Goal: Transaction & Acquisition: Purchase product/service

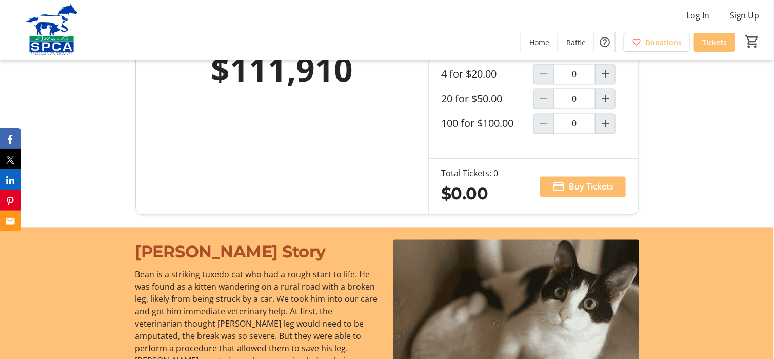
scroll to position [616, 0]
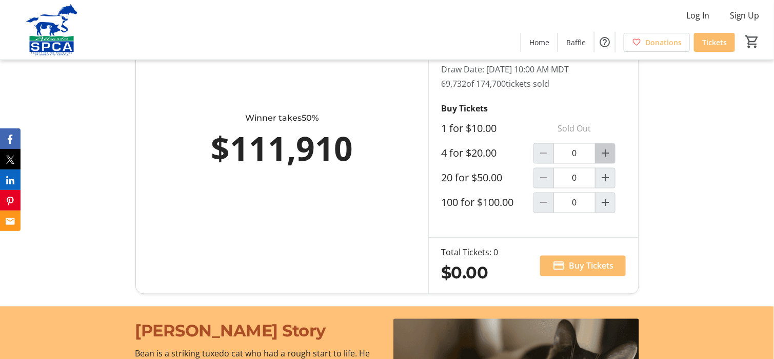
click at [605, 151] on mat-icon "Increment by one" at bounding box center [605, 153] width 12 height 12
type input "1"
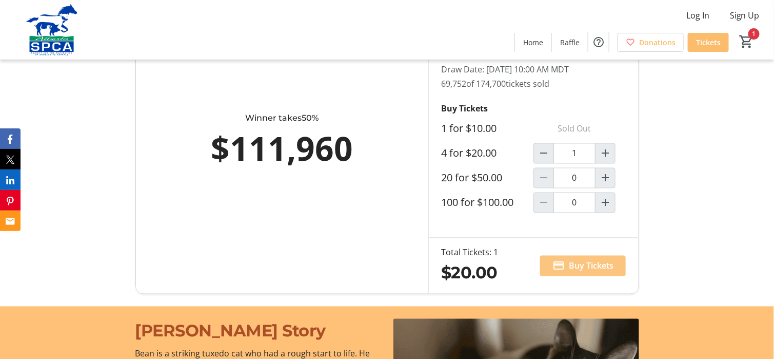
click at [585, 264] on span "Buy Tickets" at bounding box center [591, 266] width 45 height 12
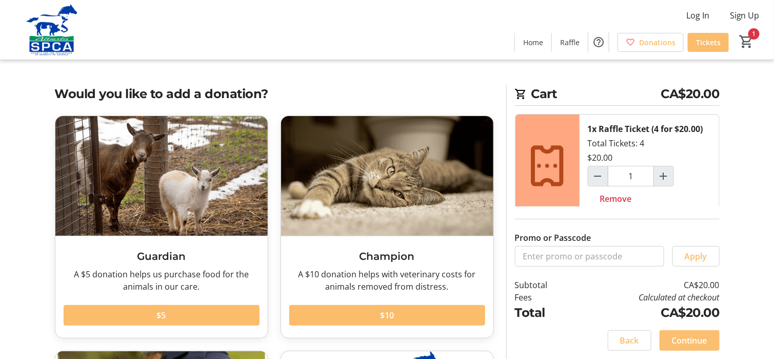
click at [688, 342] on span "Continue" at bounding box center [689, 340] width 35 height 12
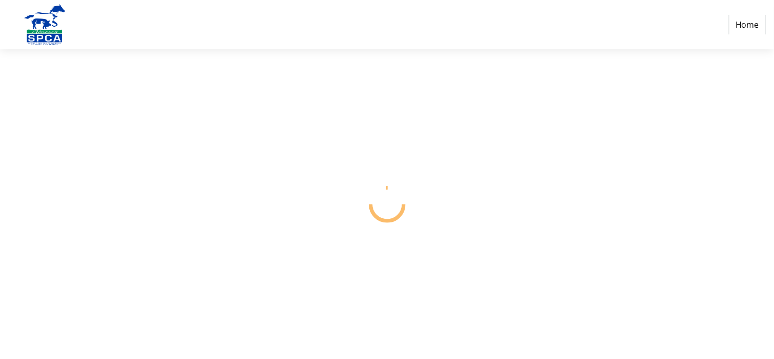
select select "CA"
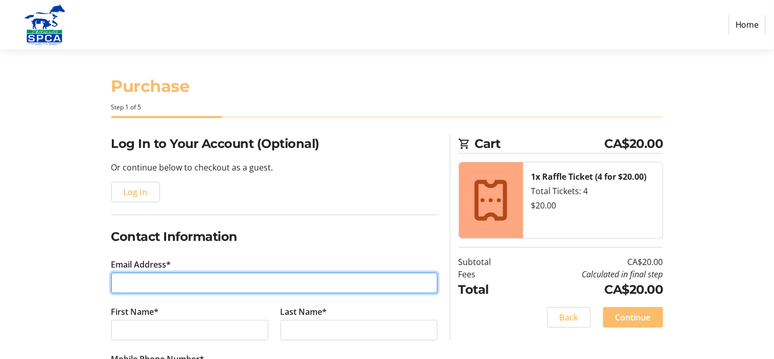
click at [157, 285] on input "Email Address*" at bounding box center [274, 282] width 326 height 21
type input "[EMAIL_ADDRESS][DOMAIN_NAME]"
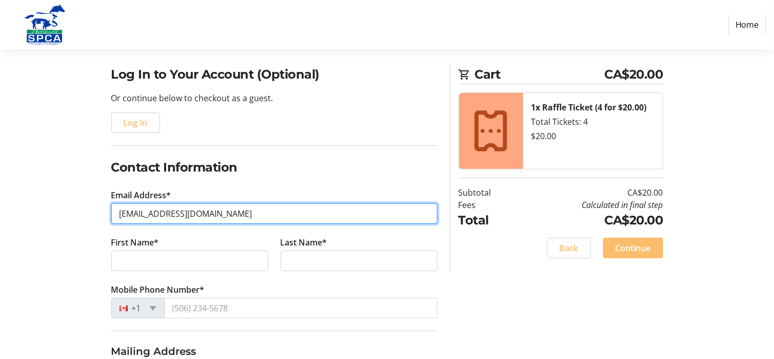
scroll to position [154, 0]
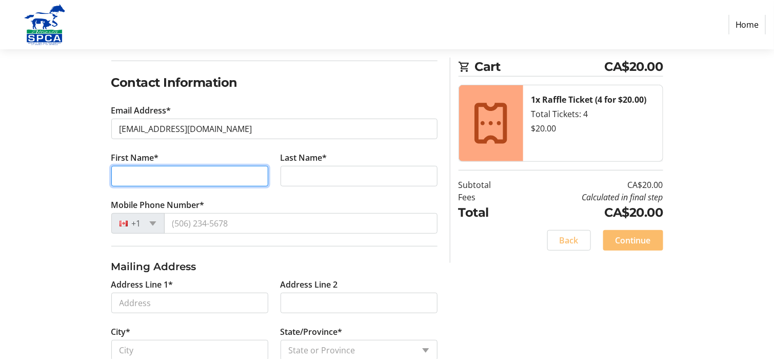
click at [231, 166] on input "First Name*" at bounding box center [189, 176] width 157 height 21
type input "[PERSON_NAME]"
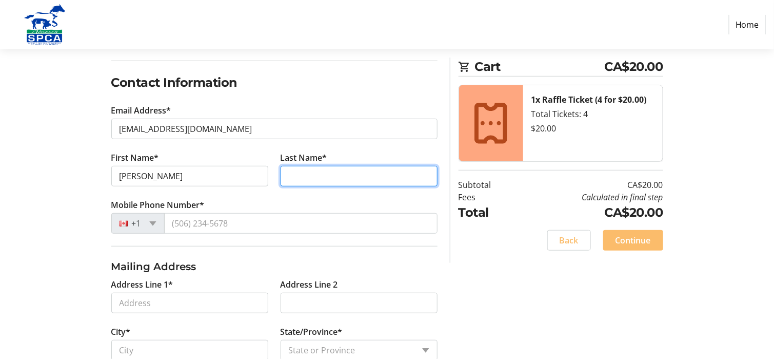
click at [333, 174] on input "Last Name*" at bounding box center [359, 176] width 157 height 21
type input "[PERSON_NAME]"
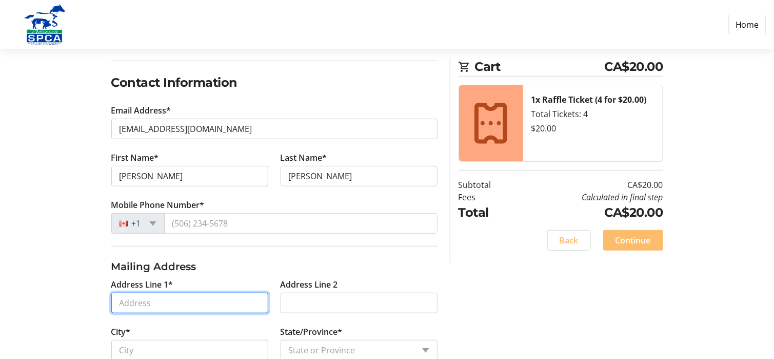
click at [197, 299] on input "Address Line 1*" at bounding box center [189, 302] width 157 height 21
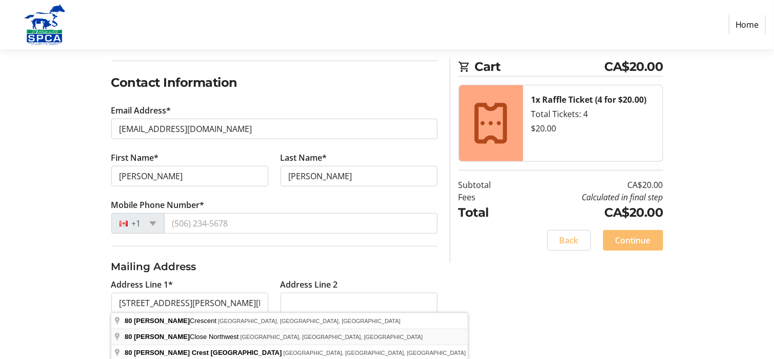
type input "[STREET_ADDRESS][PERSON_NAME][PERSON_NAME]"
type input "[GEOGRAPHIC_DATA]"
select select "AB"
type input "T3G 3Y7"
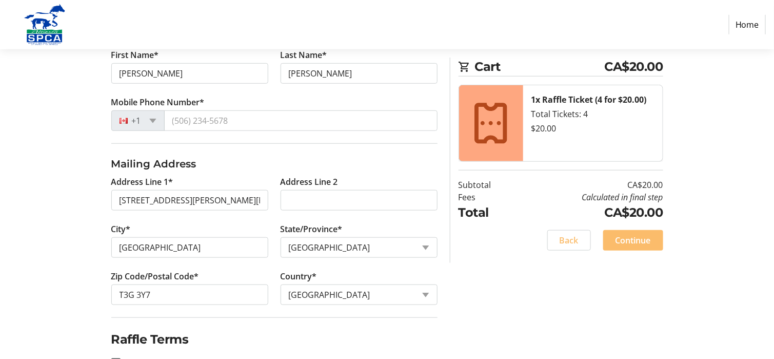
scroll to position [289, 0]
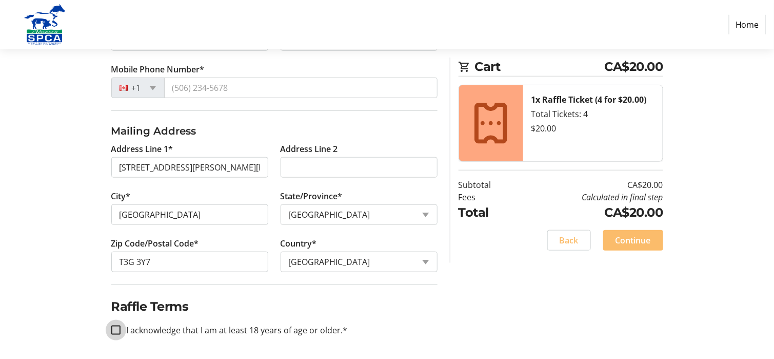
click at [118, 328] on input "I acknowledge that I am at least 18 years of age or older.*" at bounding box center [115, 329] width 9 height 9
checkbox input "true"
click at [640, 242] on span "Continue" at bounding box center [633, 240] width 35 height 12
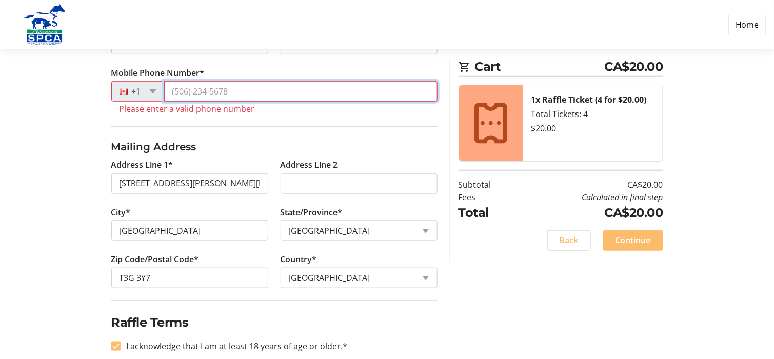
click at [245, 89] on input "Mobile Phone Number*" at bounding box center [300, 91] width 273 height 21
type input "[PHONE_NUMBER]"
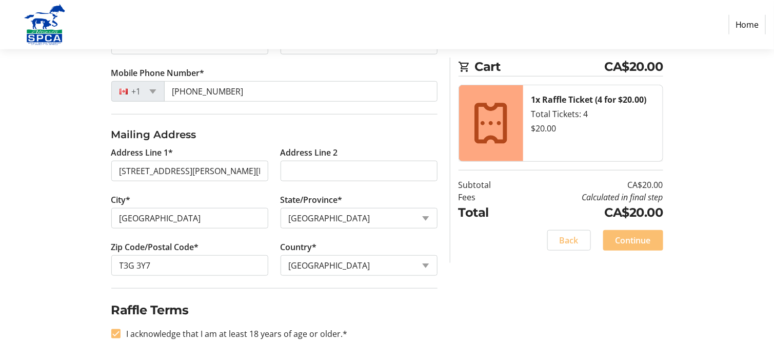
click at [632, 242] on span "Continue" at bounding box center [633, 240] width 35 height 12
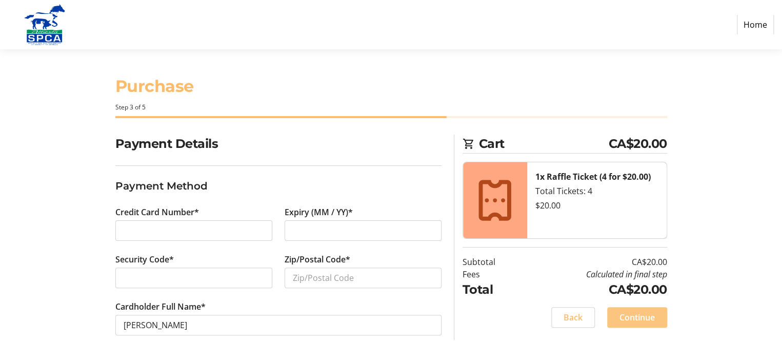
click at [635, 316] on span "Continue" at bounding box center [637, 317] width 35 height 12
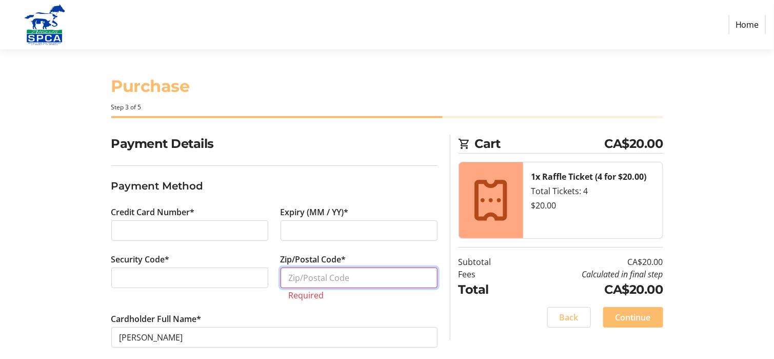
click at [333, 280] on input "Zip/Postal Code*" at bounding box center [359, 277] width 157 height 21
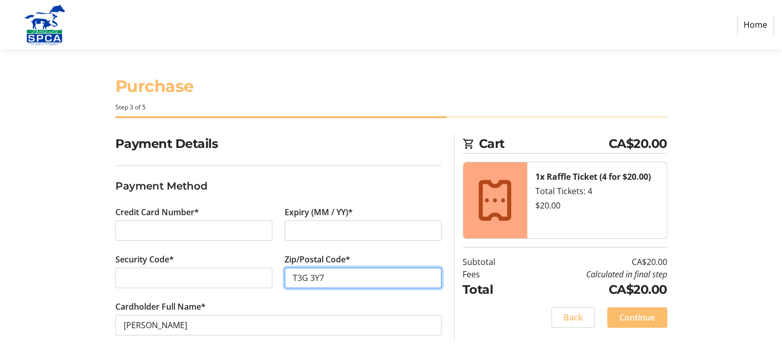
type input "T3G 3Y7"
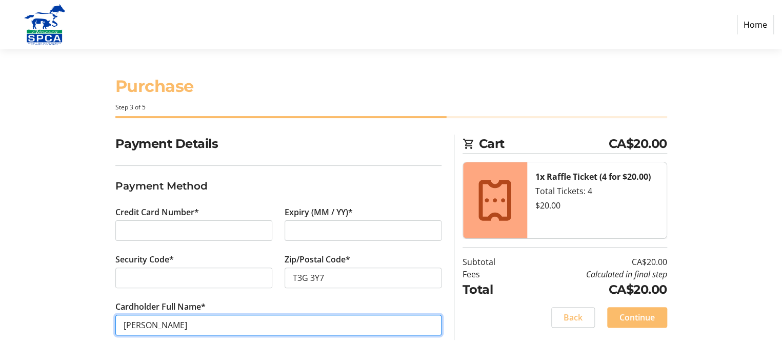
click at [150, 324] on input "[PERSON_NAME]" at bounding box center [278, 324] width 326 height 21
type input "[PERSON_NAME]"
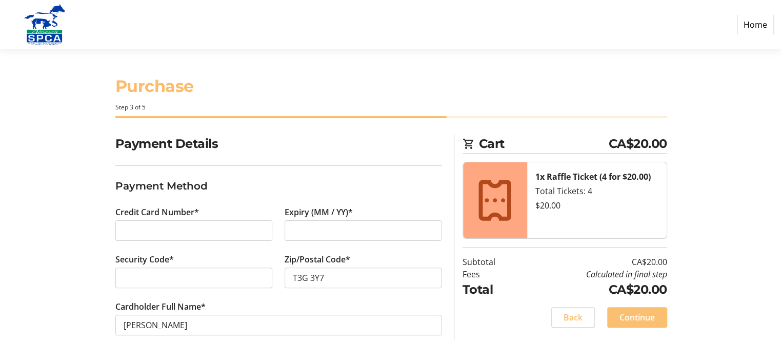
click at [633, 316] on span "Continue" at bounding box center [637, 317] width 35 height 12
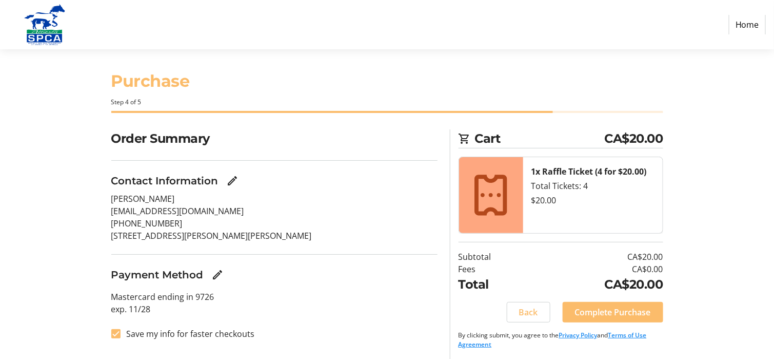
scroll to position [7, 0]
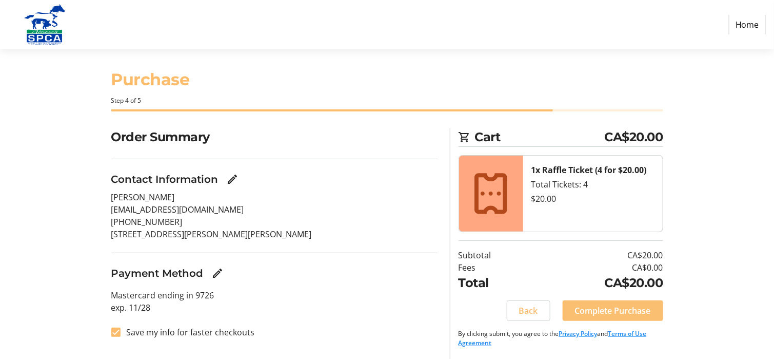
click at [623, 311] on span "Complete Purchase" at bounding box center [613, 310] width 76 height 12
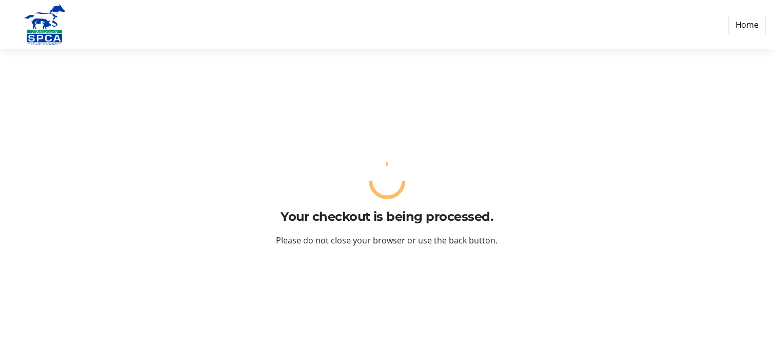
scroll to position [0, 0]
